Goal: Information Seeking & Learning: Learn about a topic

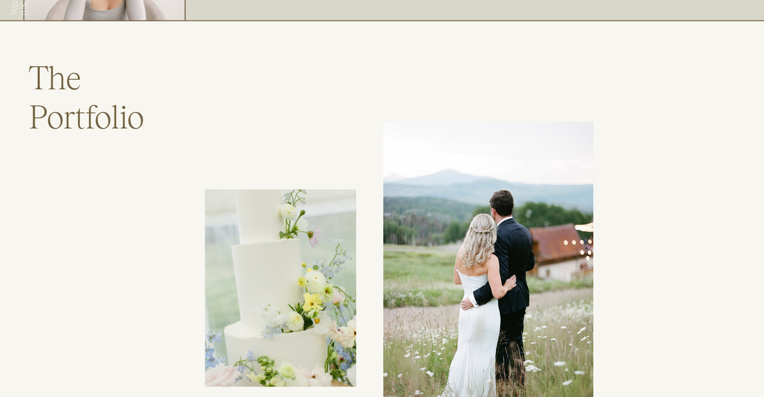
scroll to position [1716, 0]
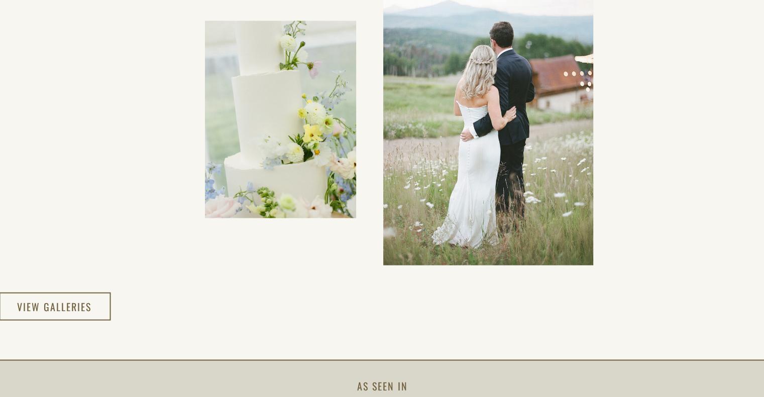
click at [90, 293] on div at bounding box center [55, 306] width 112 height 28
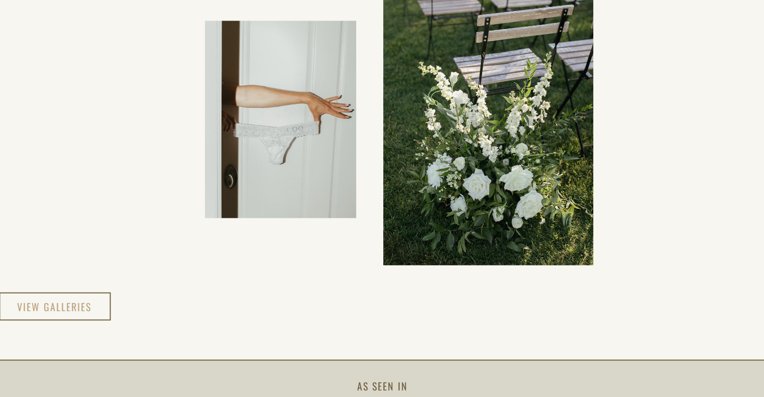
click at [88, 300] on h3 "view galleries" at bounding box center [54, 306] width 75 height 18
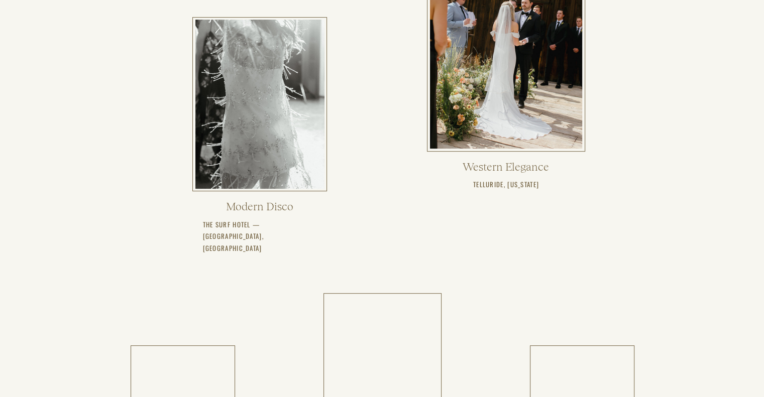
scroll to position [430, 0]
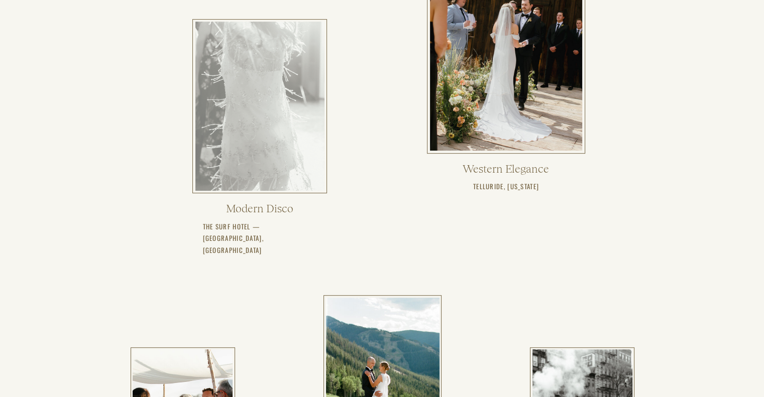
click at [251, 139] on div at bounding box center [259, 106] width 129 height 169
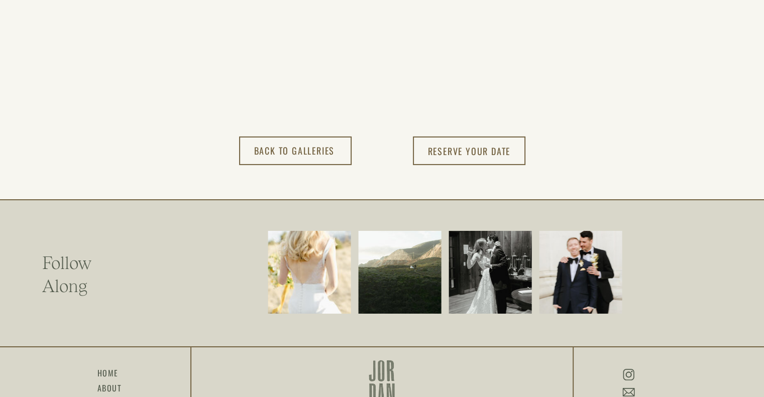
scroll to position [10802, 0]
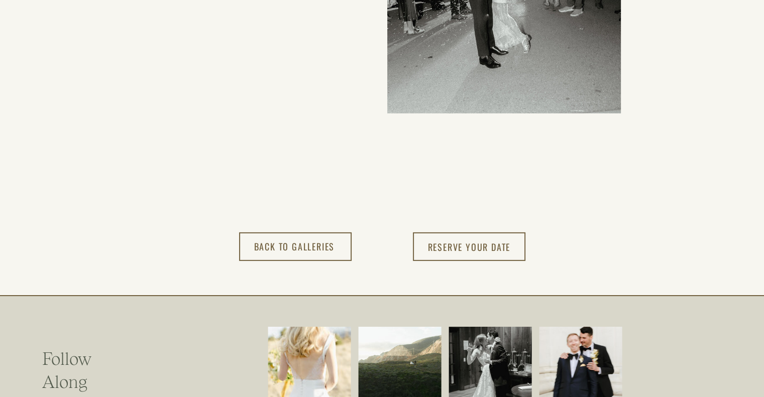
click at [340, 249] on div at bounding box center [295, 247] width 113 height 29
click at [315, 247] on h3 "back to Galleries" at bounding box center [295, 247] width 83 height 17
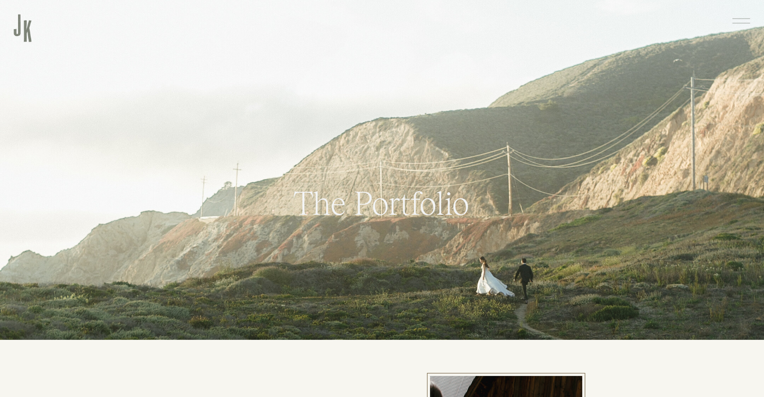
click at [731, 24] on icon at bounding box center [740, 21] width 23 height 25
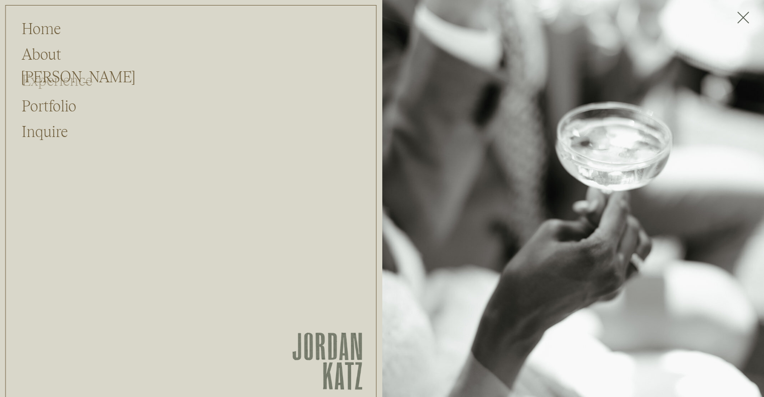
click at [58, 78] on h2 "Experience" at bounding box center [66, 78] width 88 height 19
